Goal: Task Accomplishment & Management: Use online tool/utility

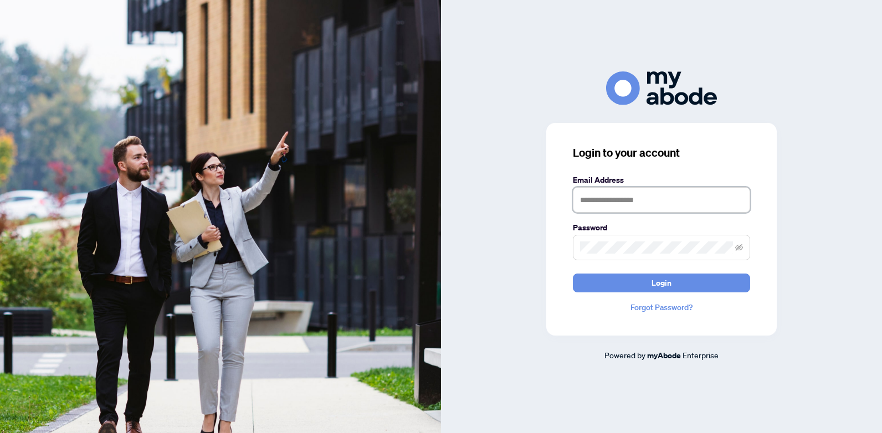
click at [616, 196] on input "text" at bounding box center [661, 199] width 177 height 25
type input "**********"
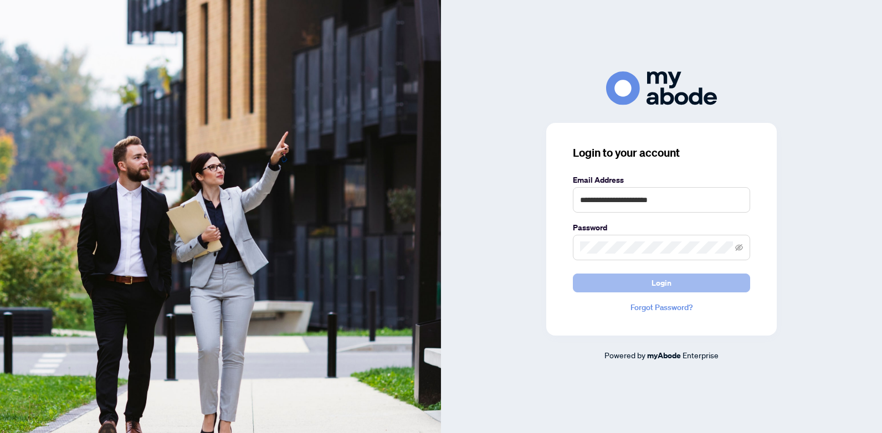
click at [630, 289] on button "Login" at bounding box center [661, 283] width 177 height 19
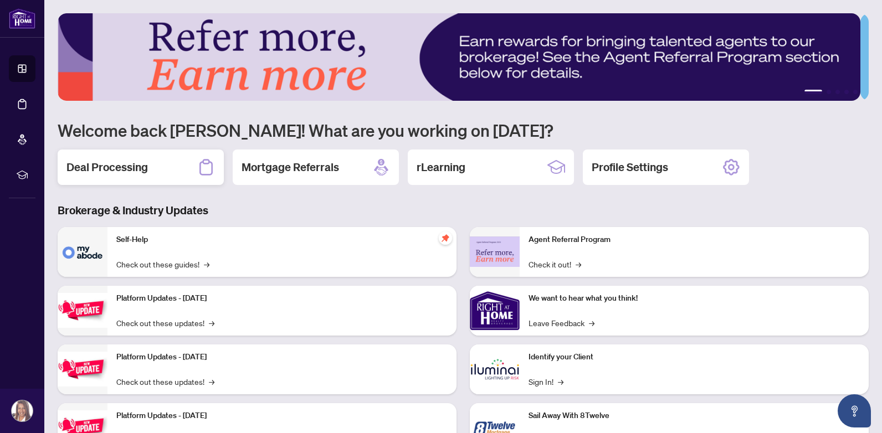
click at [140, 171] on h2 "Deal Processing" at bounding box center [106, 168] width 81 height 16
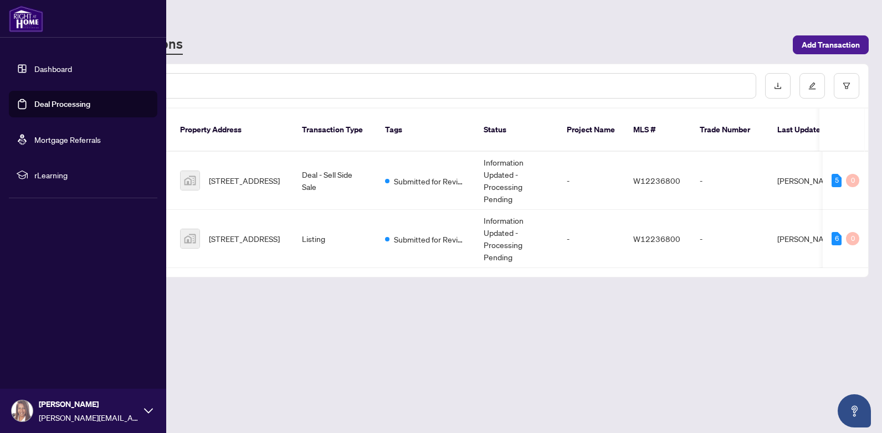
click at [34, 68] on link "Dashboard" at bounding box center [53, 69] width 38 height 10
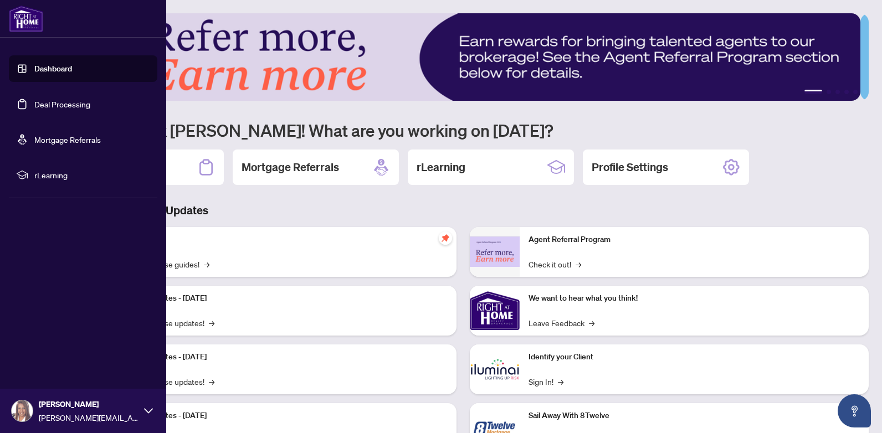
click at [34, 69] on link "Dashboard" at bounding box center [53, 69] width 38 height 10
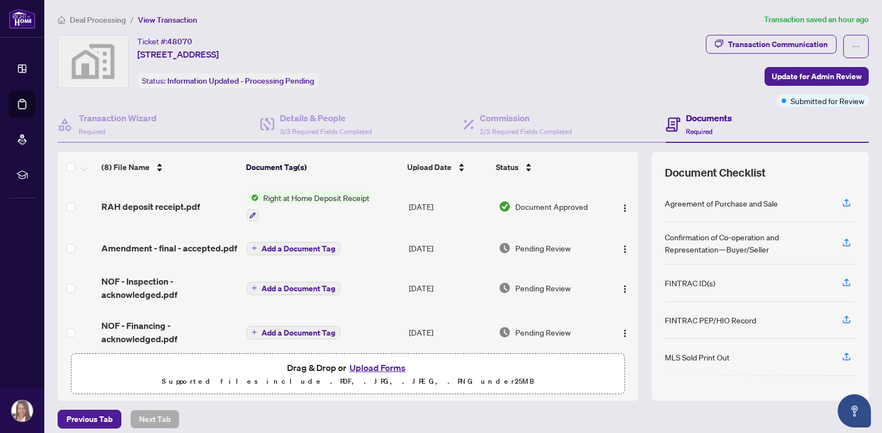
click at [325, 202] on span "Right at Home Deposit Receipt" at bounding box center [316, 198] width 115 height 12
click at [325, 257] on span "Right at Home Deposit Receipt" at bounding box center [312, 253] width 115 height 12
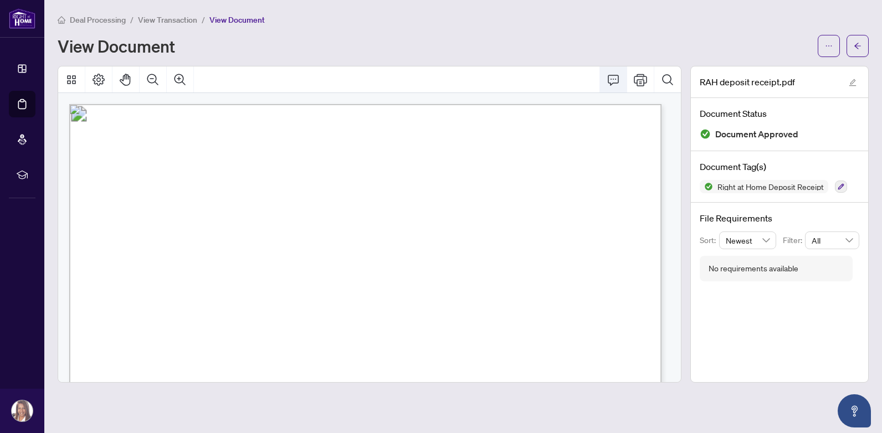
click at [616, 80] on icon "Comment" at bounding box center [613, 79] width 13 height 13
click at [615, 83] on icon "Comment" at bounding box center [613, 80] width 11 height 11
click at [69, 80] on icon "Thumbnails" at bounding box center [71, 79] width 9 height 9
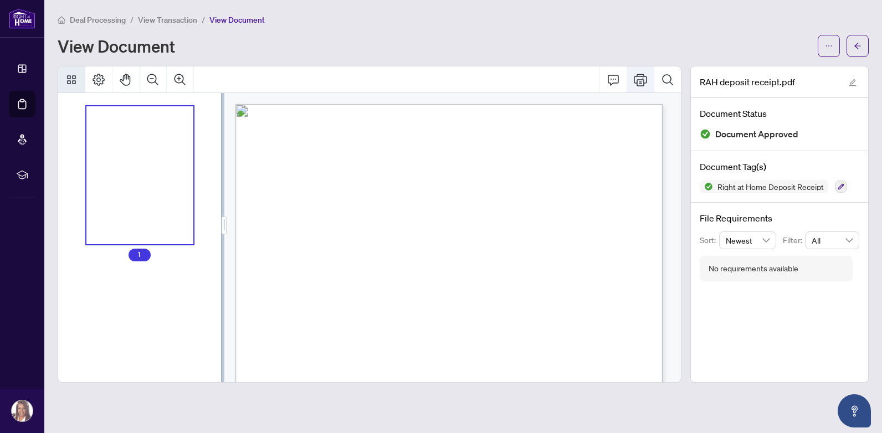
click at [644, 78] on icon "Print" at bounding box center [640, 79] width 13 height 13
click at [643, 78] on icon "Print" at bounding box center [640, 80] width 13 height 12
